Goal: Navigation & Orientation: Find specific page/section

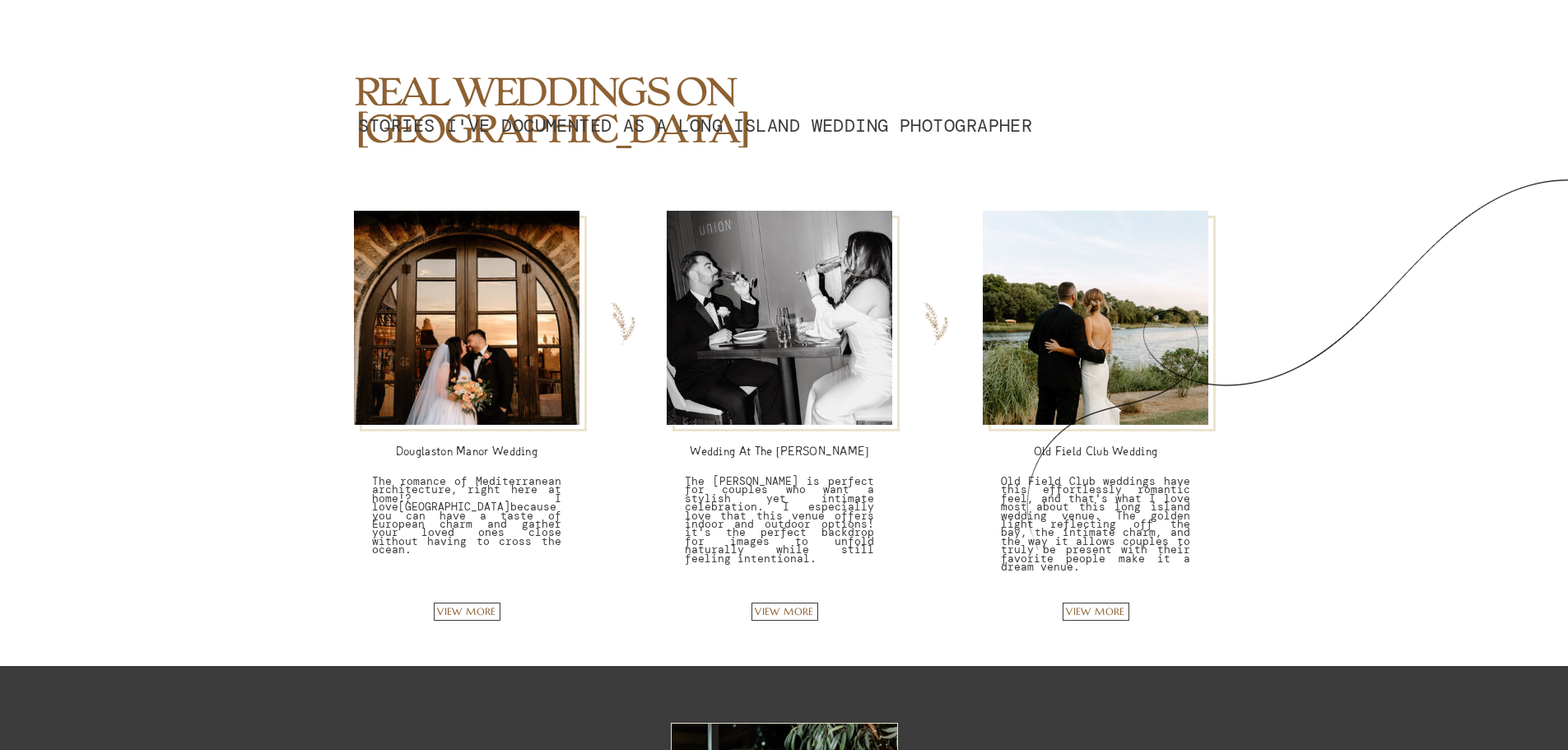
scroll to position [3788, 0]
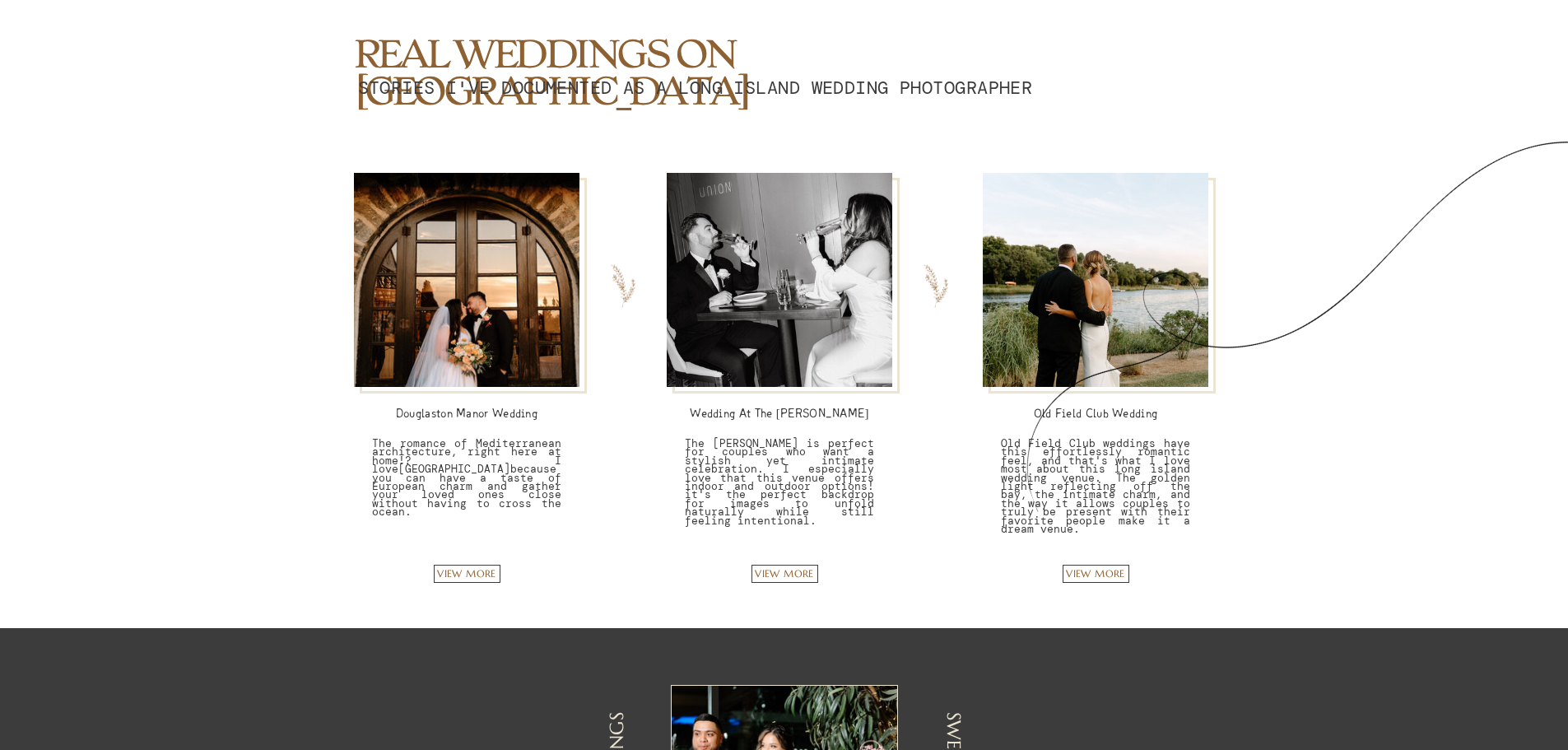
click at [1065, 364] on div at bounding box center [1332, 308] width 712 height 408
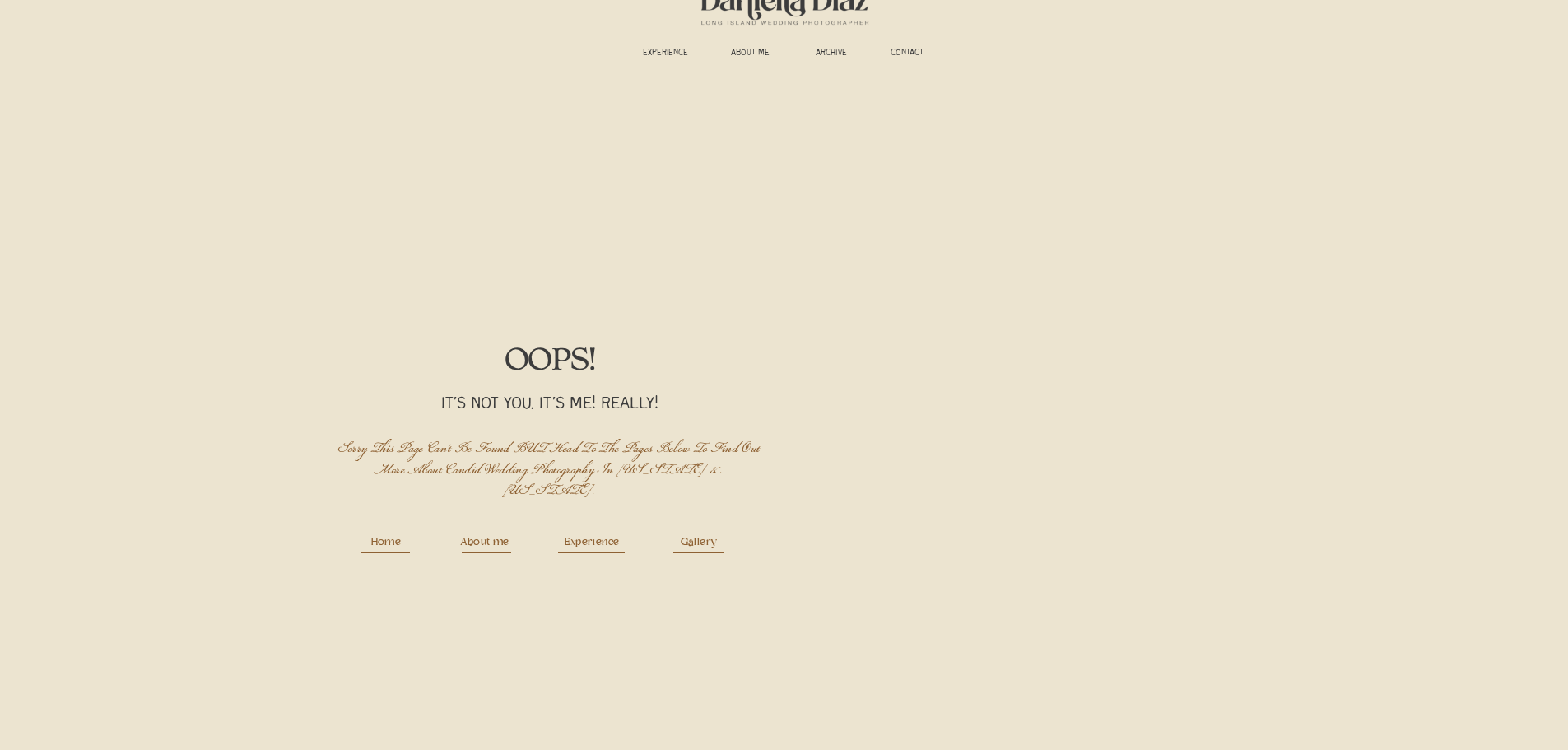
scroll to position [119, 0]
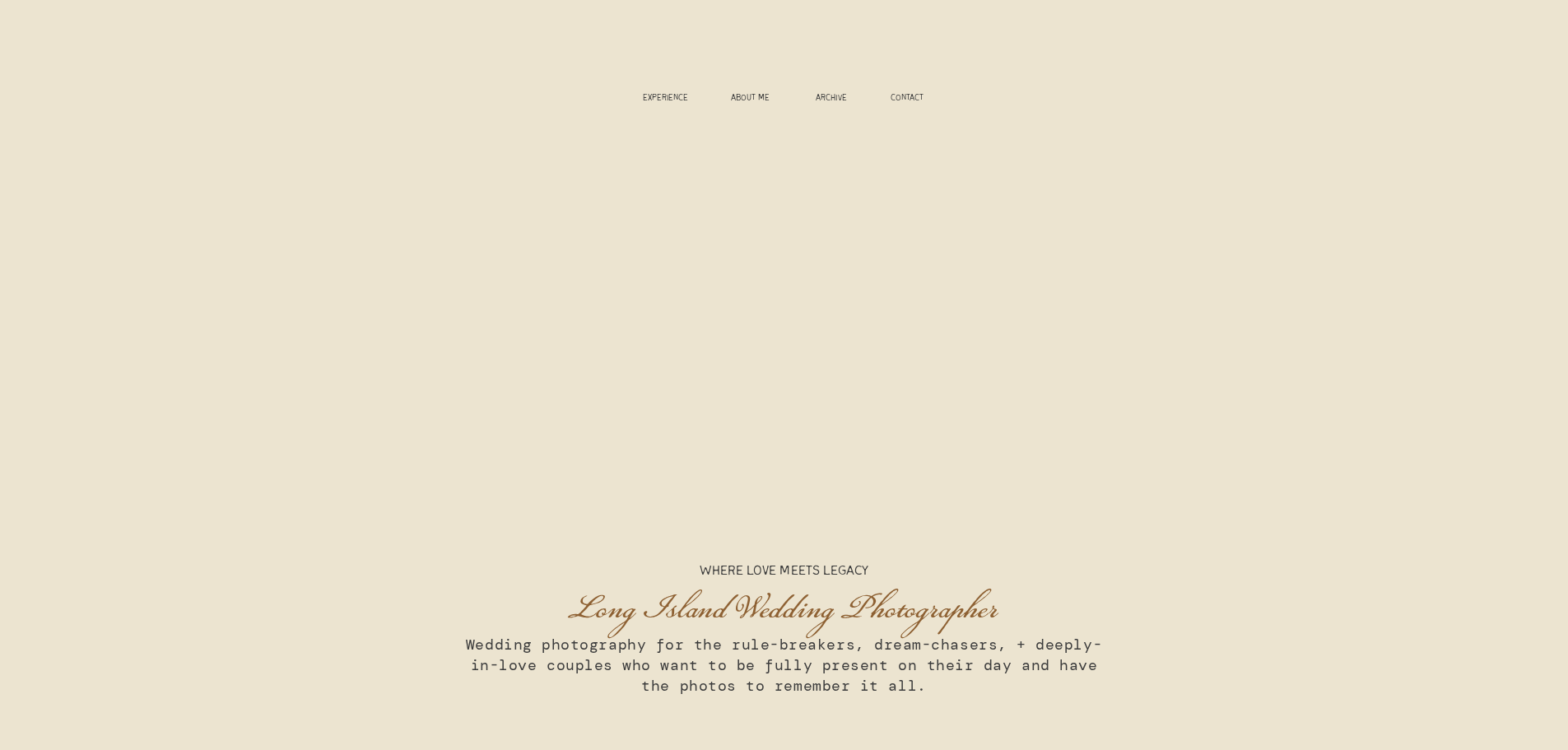
scroll to position [3788, 0]
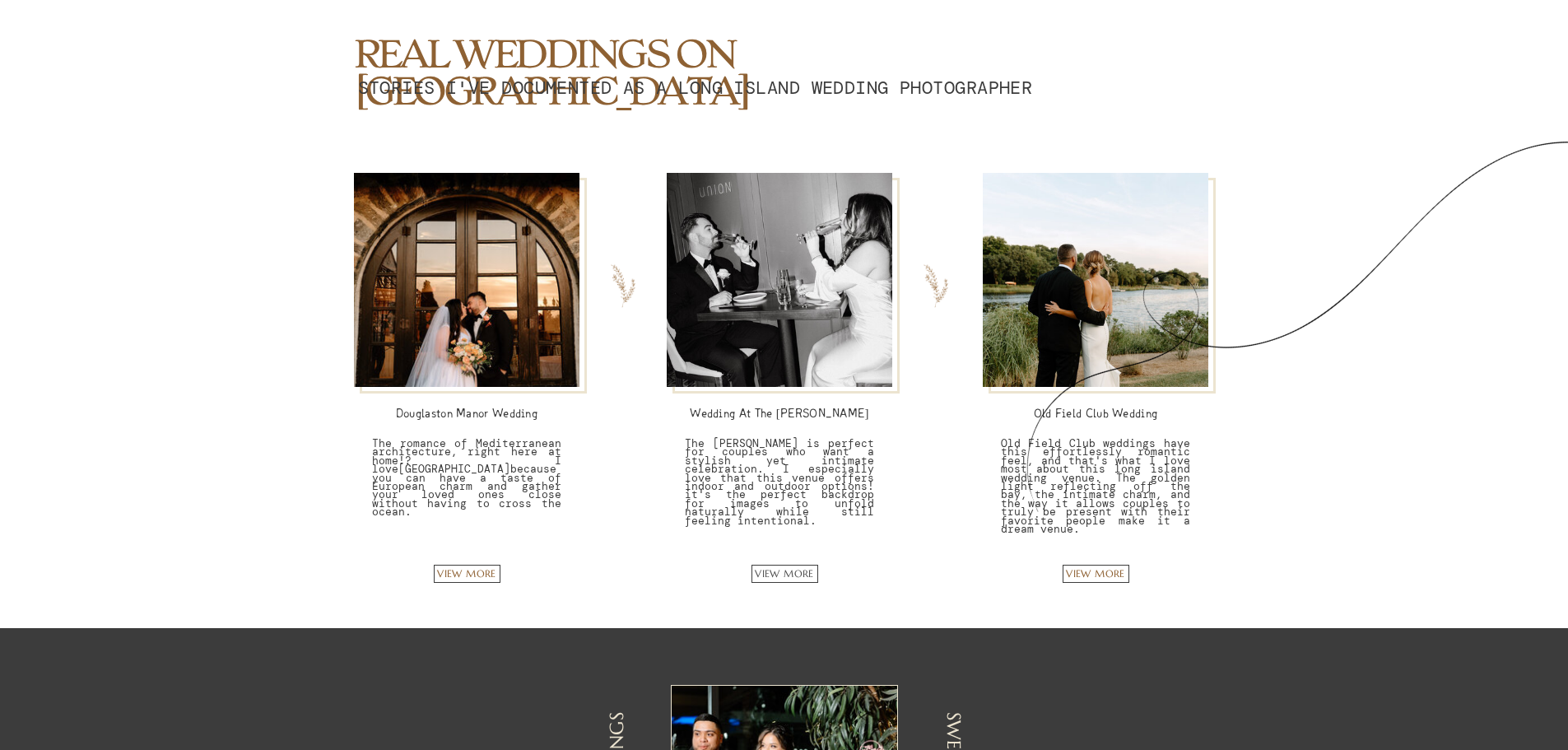
click at [788, 572] on p "VIEW MORE" at bounding box center [784, 575] width 80 height 15
